Goal: Task Accomplishment & Management: Manage account settings

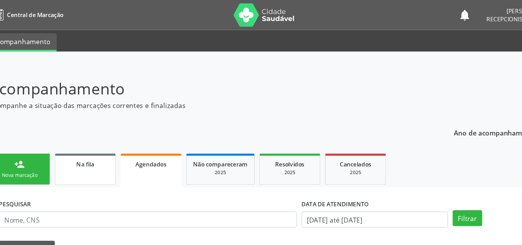
click at [83, 136] on span "Na fila" at bounding box center [84, 135] width 15 height 7
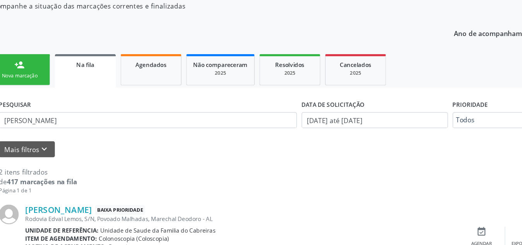
scroll to position [40, 0]
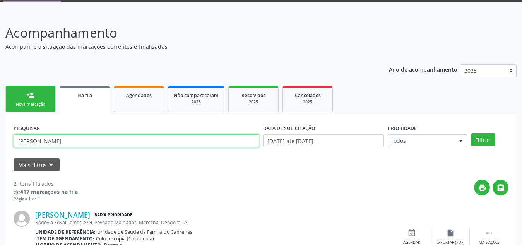
drag, startPoint x: 110, startPoint y: 143, endPoint x: 13, endPoint y: 138, distance: 97.7
click at [13, 138] on div "PESQUISAR [PERSON_NAME]" at bounding box center [137, 137] width 250 height 30
type input "K"
type input "[PERSON_NAME]"
click at [471, 133] on button "Filtrar" at bounding box center [483, 139] width 24 height 13
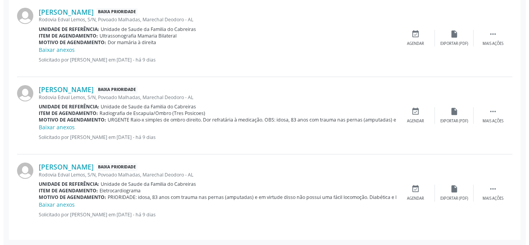
scroll to position [464, 0]
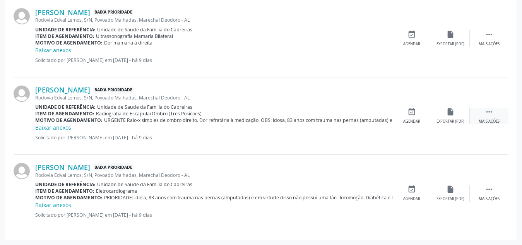
click at [497, 118] on div " Mais ações" at bounding box center [489, 116] width 39 height 17
click at [398, 114] on div "cancel Cancelar" at bounding box center [412, 116] width 39 height 17
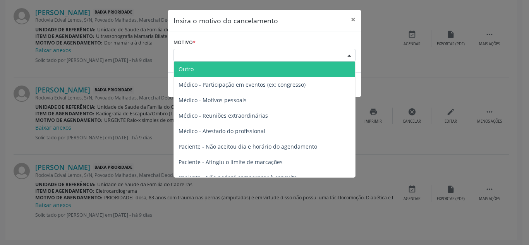
click at [323, 60] on div "Escolha o motivo" at bounding box center [264, 55] width 182 height 13
click at [319, 65] on span "Outro" at bounding box center [264, 69] width 181 height 15
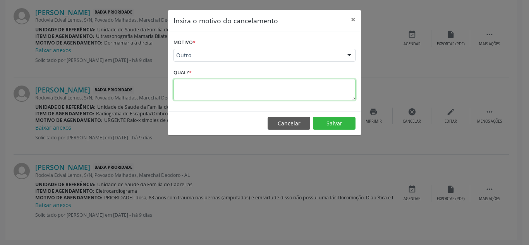
click at [287, 98] on textarea at bounding box center [264, 89] width 182 height 21
type textarea "Já irá realizar. Solicitação duplicada"
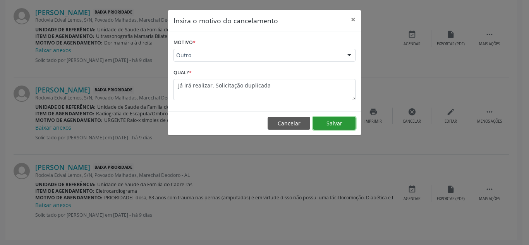
click at [329, 119] on button "Salvar" at bounding box center [334, 123] width 43 height 13
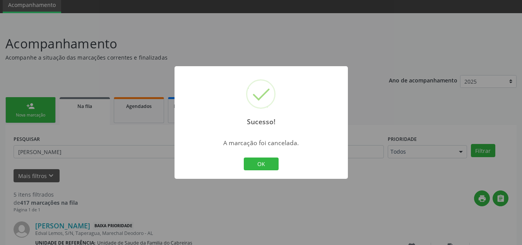
scroll to position [387, 0]
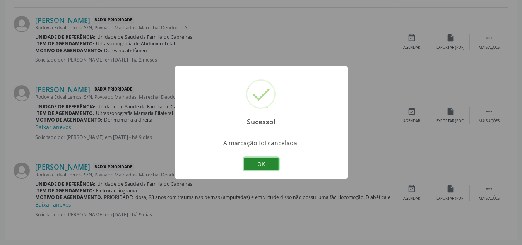
click at [270, 159] on button "OK" at bounding box center [261, 164] width 35 height 13
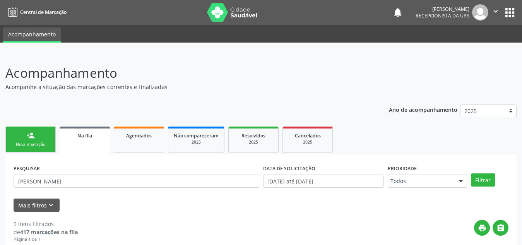
scroll to position [69, 0]
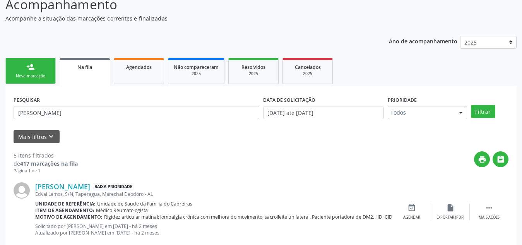
click at [253, 169] on div "print " at bounding box center [293, 162] width 431 height 23
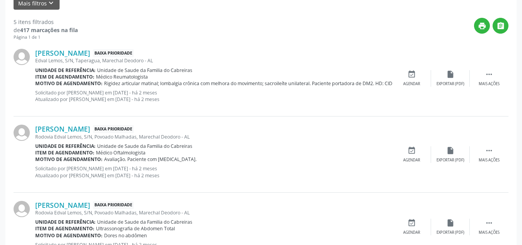
scroll to position [0, 0]
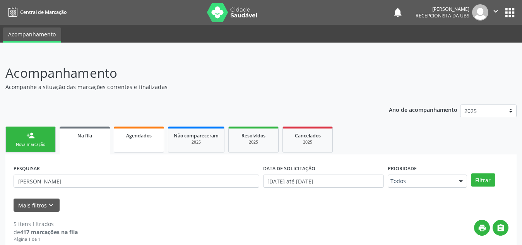
click at [141, 139] on link "Agendados" at bounding box center [139, 140] width 50 height 26
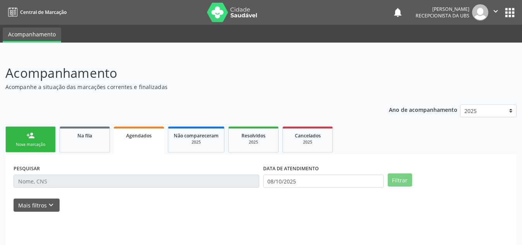
click at [141, 139] on link "Agendados" at bounding box center [139, 141] width 50 height 28
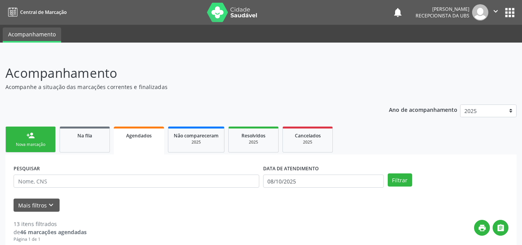
scroll to position [29, 0]
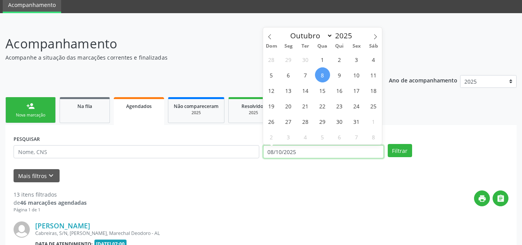
click at [307, 151] on input "08/10/2025" at bounding box center [323, 151] width 121 height 13
click at [324, 72] on span "8" at bounding box center [322, 74] width 15 height 15
type input "08/10/2025"
click at [324, 72] on span "8" at bounding box center [322, 74] width 15 height 15
select select "9"
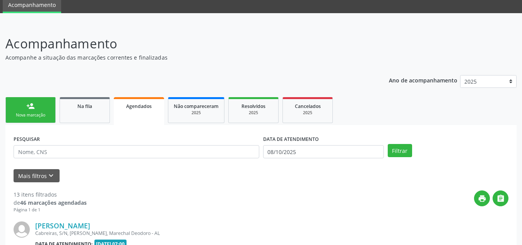
click at [304, 146] on input "08/10/2025" at bounding box center [323, 151] width 121 height 13
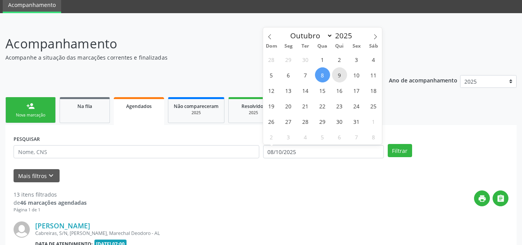
click at [337, 78] on span "9" at bounding box center [339, 74] width 15 height 15
type input "09/10/2025"
click at [337, 78] on span "9" at bounding box center [339, 74] width 15 height 15
select select "9"
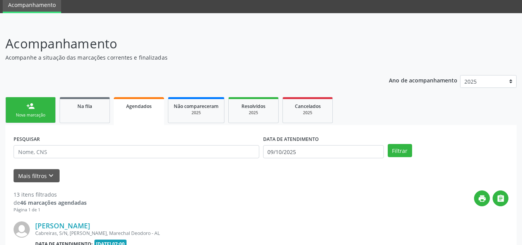
click at [324, 145] on div "DATA DE ATENDIMENTO" at bounding box center [323, 139] width 121 height 12
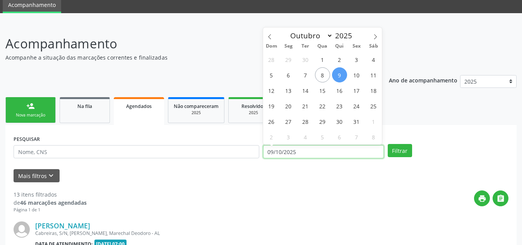
click at [324, 147] on input "09/10/2025" at bounding box center [323, 151] width 121 height 13
click at [339, 76] on span "9" at bounding box center [339, 74] width 15 height 15
type input "09/10/2025"
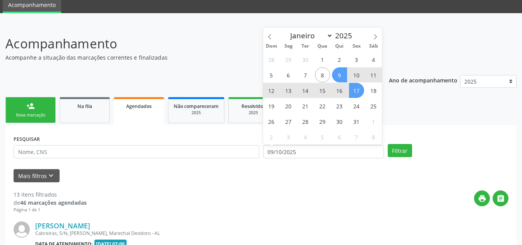
click at [355, 90] on span "17" at bounding box center [356, 90] width 15 height 15
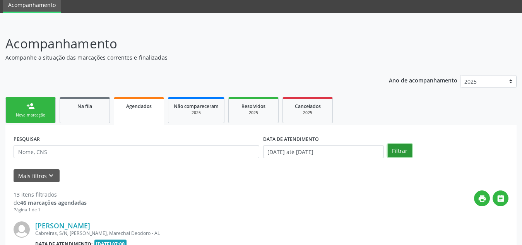
click at [394, 151] on button "Filtrar" at bounding box center [400, 150] width 24 height 13
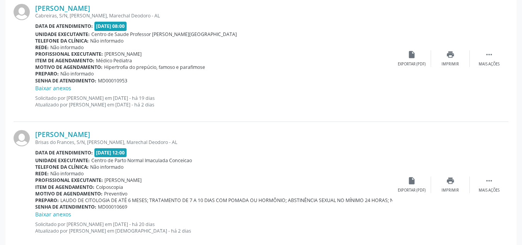
scroll to position [738, 0]
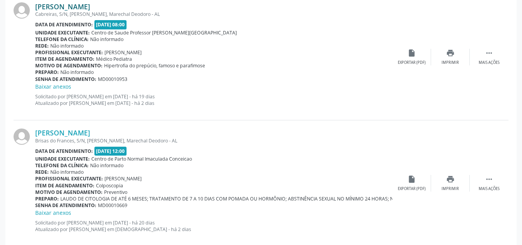
click at [90, 6] on link "[PERSON_NAME]" at bounding box center [62, 6] width 55 height 9
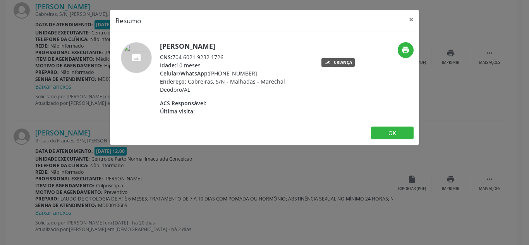
drag, startPoint x: 251, startPoint y: 71, endPoint x: 211, endPoint y: 74, distance: 40.8
click at [211, 74] on div "Celular/WhatsApp: [PHONE_NUMBER]" at bounding box center [235, 73] width 151 height 8
copy div "[PHONE_NUMBER]"
click at [415, 20] on button "×" at bounding box center [410, 19] width 15 height 19
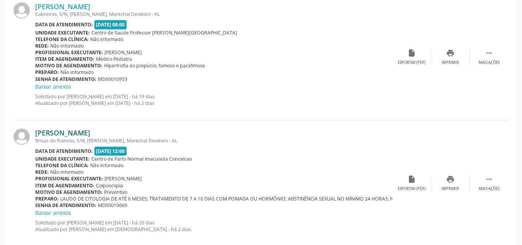
click at [90, 129] on link "[PERSON_NAME]" at bounding box center [62, 133] width 55 height 9
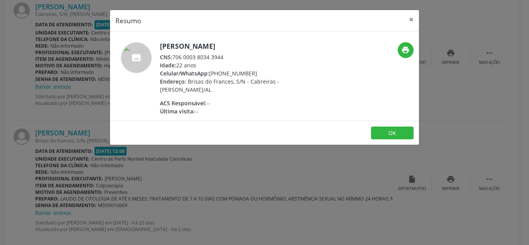
drag, startPoint x: 255, startPoint y: 74, endPoint x: 210, endPoint y: 73, distance: 45.3
click at [210, 73] on div "Celular/WhatsApp: [PHONE_NUMBER]" at bounding box center [235, 73] width 151 height 8
copy div "[PHONE_NUMBER]"
click at [290, 177] on div "Resumo × [PERSON_NAME] CNS: 706 0003 8034 3944 Idade: 22 anos Celular/WhatsApp:…" at bounding box center [264, 122] width 529 height 245
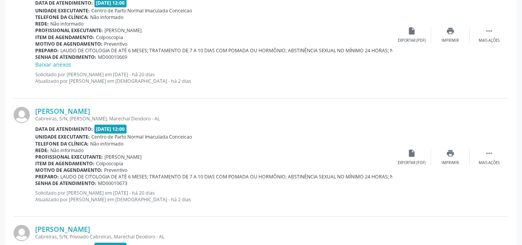
scroll to position [887, 0]
click at [90, 112] on link "[PERSON_NAME]" at bounding box center [62, 110] width 55 height 9
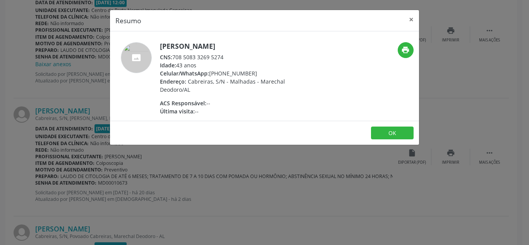
drag, startPoint x: 254, startPoint y: 72, endPoint x: 209, endPoint y: 73, distance: 44.9
click at [209, 73] on div "Celular/WhatsApp: [PHONE_NUMBER]" at bounding box center [235, 73] width 151 height 8
copy div "[PHONE_NUMBER]"
click at [209, 73] on span "Celular/WhatsApp:" at bounding box center [184, 73] width 49 height 7
click at [279, 68] on div "Idade: 43 anos" at bounding box center [235, 65] width 151 height 8
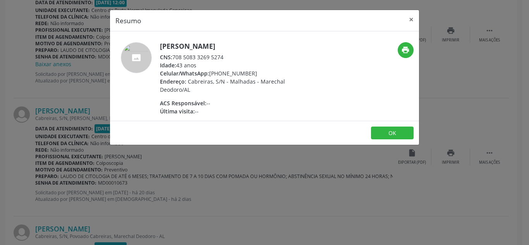
drag, startPoint x: 266, startPoint y: 71, endPoint x: 210, endPoint y: 74, distance: 55.5
click at [210, 74] on div "Celular/WhatsApp: [PHONE_NUMBER]" at bounding box center [235, 73] width 151 height 8
copy div "[PHONE_NUMBER]"
drag, startPoint x: 227, startPoint y: 57, endPoint x: 174, endPoint y: 57, distance: 52.7
click at [174, 57] on div "CNS: 708 5083 3269 5274" at bounding box center [235, 57] width 151 height 8
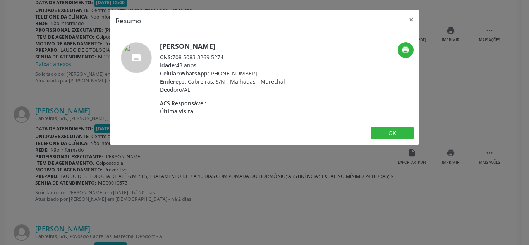
copy div "708 5083 3269 5274"
click at [455, 58] on div "Resumo × [PERSON_NAME] CNS: 708 5083 3269 5274 Idade: 43 anos Celular/WhatsApp:…" at bounding box center [264, 122] width 529 height 245
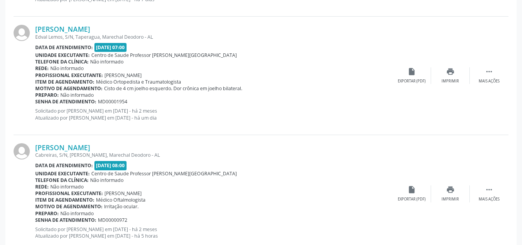
scroll to position [1205, 0]
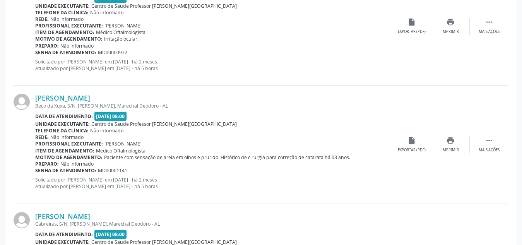
click at [98, 170] on span "MD00001141" at bounding box center [112, 170] width 29 height 7
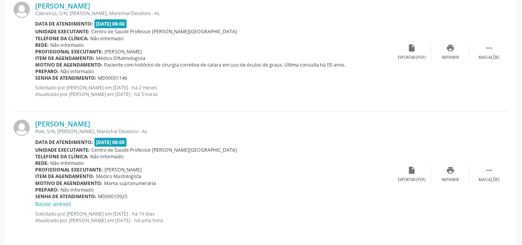
scroll to position [1583, 0]
click at [90, 125] on link "[PERSON_NAME]" at bounding box center [62, 124] width 55 height 9
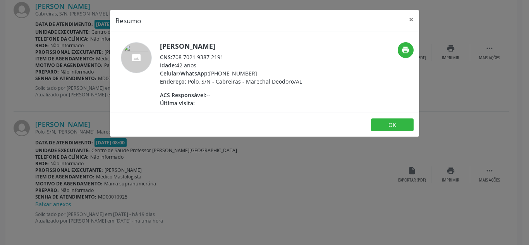
click at [238, 180] on div "Resumo × [PERSON_NAME] CNS: 708 7021 9387 2191 Idade: 42 anos Celular/WhatsApp:…" at bounding box center [264, 122] width 529 height 245
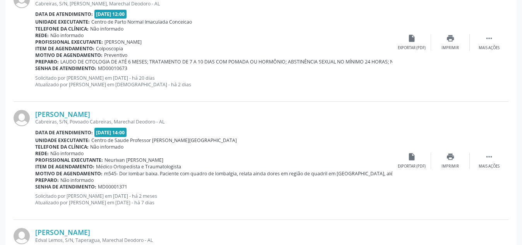
scroll to position [1002, 0]
click at [454, 159] on icon "print" at bounding box center [450, 156] width 9 height 9
click at [90, 114] on link "[PERSON_NAME]" at bounding box center [62, 114] width 55 height 9
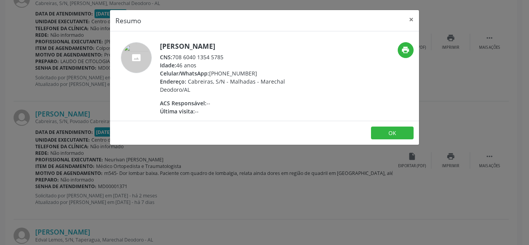
drag, startPoint x: 254, startPoint y: 72, endPoint x: 209, endPoint y: 74, distance: 45.0
click at [209, 74] on div "Celular/WhatsApp: [PHONE_NUMBER]" at bounding box center [235, 73] width 151 height 8
copy div "[PHONE_NUMBER]"
click at [409, 15] on button "×" at bounding box center [410, 19] width 15 height 19
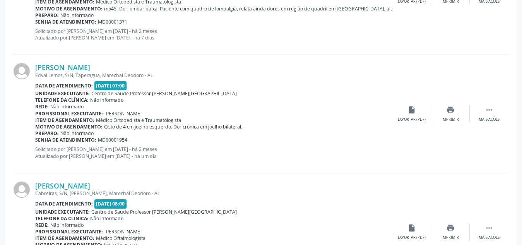
scroll to position [1167, 0]
click at [90, 68] on link "[PERSON_NAME]" at bounding box center [62, 67] width 55 height 9
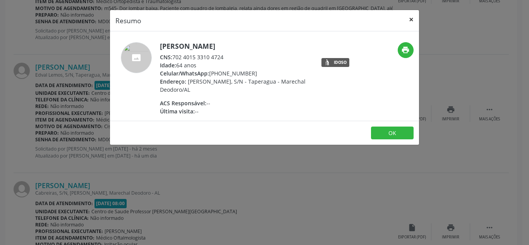
click at [413, 17] on button "×" at bounding box center [410, 19] width 15 height 19
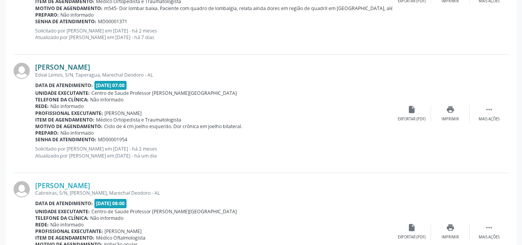
click at [90, 64] on link "[PERSON_NAME]" at bounding box center [62, 67] width 55 height 9
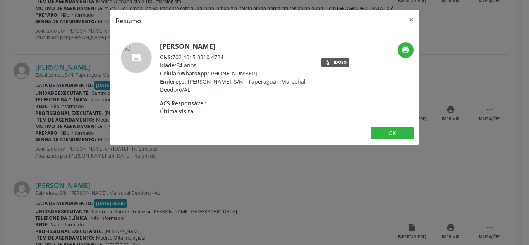
drag, startPoint x: 251, startPoint y: 73, endPoint x: 209, endPoint y: 75, distance: 41.1
click at [209, 75] on div "Celular/WhatsApp: [PHONE_NUMBER]" at bounding box center [235, 73] width 151 height 8
copy div "[PHONE_NUMBER]"
click at [332, 215] on div "Resumo × [PERSON_NAME] CNS: 702 4015 3310 4724 Idade: 64 anos Celular/WhatsApp:…" at bounding box center [264, 122] width 529 height 245
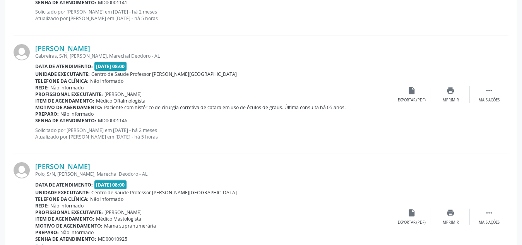
scroll to position [1541, 0]
click at [90, 48] on link "[PERSON_NAME]" at bounding box center [62, 48] width 55 height 9
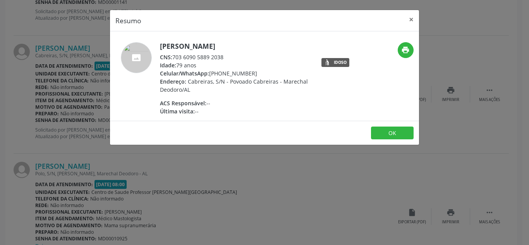
drag, startPoint x: 255, startPoint y: 73, endPoint x: 210, endPoint y: 72, distance: 44.9
click at [210, 72] on div "Celular/WhatsApp: [PHONE_NUMBER]" at bounding box center [235, 73] width 151 height 8
copy div "[PHONE_NUMBER]"
click at [350, 165] on div "Resumo × [PERSON_NAME] CNS: 703 6090 5889 2038 Idade: 79 anos Celular/WhatsApp:…" at bounding box center [264, 122] width 529 height 245
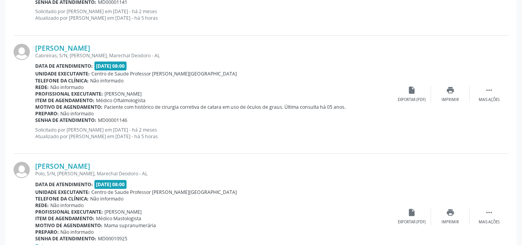
scroll to position [1588, 0]
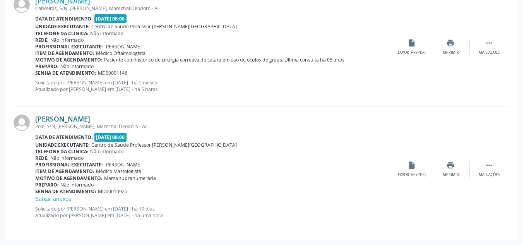
click at [83, 117] on link "[PERSON_NAME]" at bounding box center [62, 119] width 55 height 9
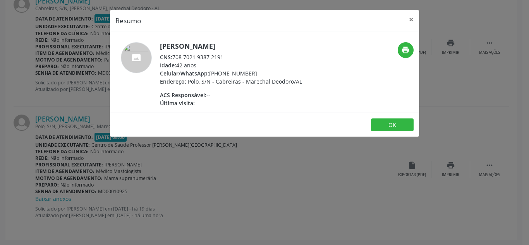
drag, startPoint x: 261, startPoint y: 72, endPoint x: 211, endPoint y: 72, distance: 50.7
click at [211, 72] on div "Celular/WhatsApp: [PHONE_NUMBER]" at bounding box center [231, 73] width 142 height 8
copy div "[PHONE_NUMBER]"
click at [410, 15] on button "×" at bounding box center [410, 19] width 15 height 19
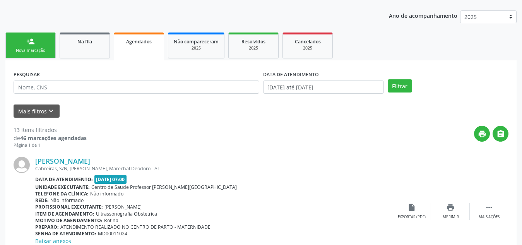
scroll to position [0, 0]
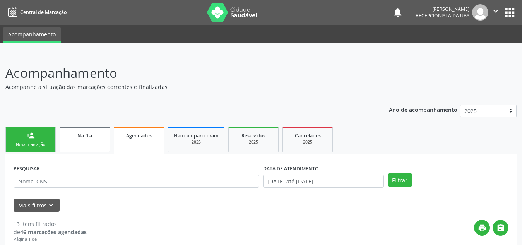
click at [86, 139] on span "Na fila" at bounding box center [84, 135] width 15 height 7
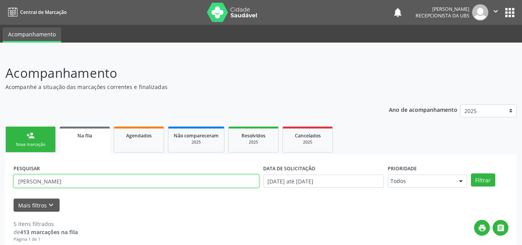
drag, startPoint x: 94, startPoint y: 178, endPoint x: 0, endPoint y: 180, distance: 94.1
type input "[PERSON_NAME]"
click at [471, 173] on button "Filtrar" at bounding box center [483, 179] width 24 height 13
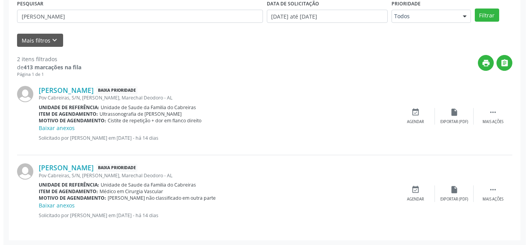
scroll to position [165, 0]
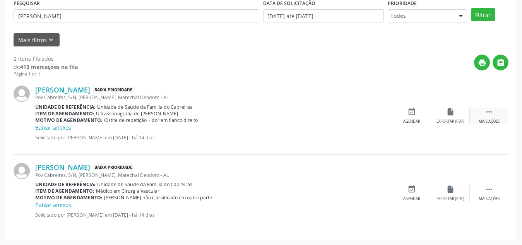
click at [496, 114] on div " Mais ações" at bounding box center [489, 116] width 39 height 17
click at [418, 107] on div "[PERSON_NAME] Baixa Prioridade Pov Cabreiras, S/N, [PERSON_NAME], Marechal Deod…" at bounding box center [261, 115] width 495 height 77
click at [417, 109] on div "cancel Cancelar" at bounding box center [412, 116] width 39 height 17
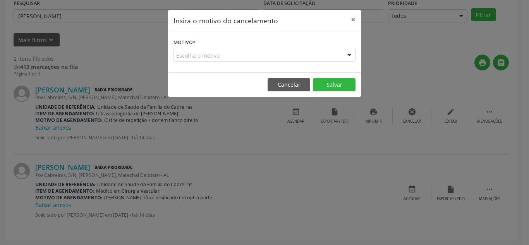
click at [363, 107] on div "Insira o motivo do cancelamento × Motivo * Escolha o motivo Outro Médico - Part…" at bounding box center [264, 122] width 529 height 245
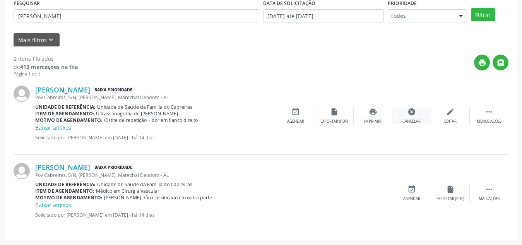
click at [402, 110] on div "cancel Cancelar" at bounding box center [412, 116] width 39 height 17
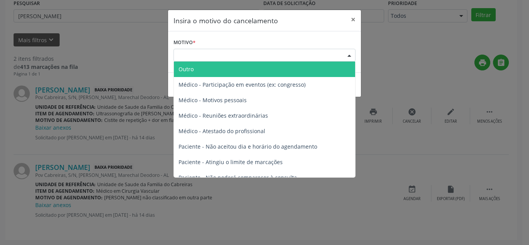
click at [315, 51] on div "Escolha o motivo" at bounding box center [264, 55] width 182 height 13
click at [302, 64] on span "Outro" at bounding box center [264, 69] width 181 height 15
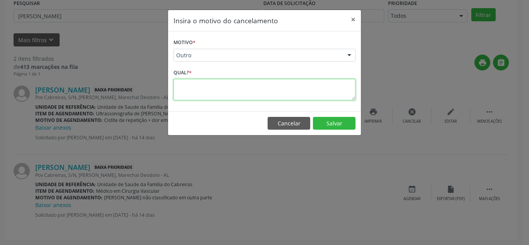
click at [276, 86] on textarea at bounding box center [264, 89] width 182 height 21
type textarea "irá fazer"
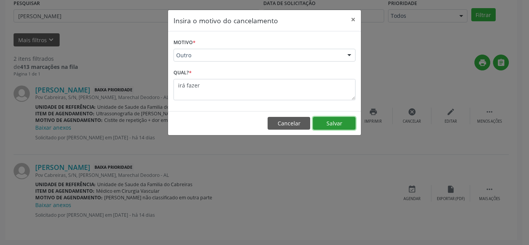
click at [323, 124] on button "Salvar" at bounding box center [334, 123] width 43 height 13
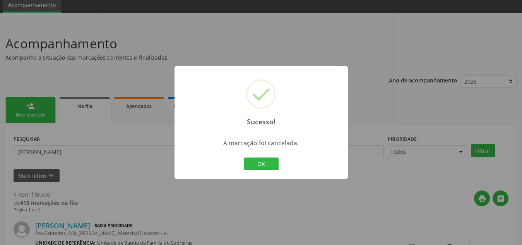
scroll to position [88, 0]
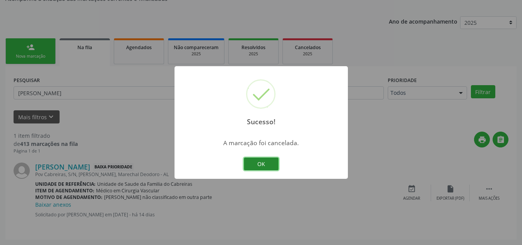
click at [265, 164] on button "OK" at bounding box center [261, 164] width 35 height 13
